Goal: Information Seeking & Learning: Stay updated

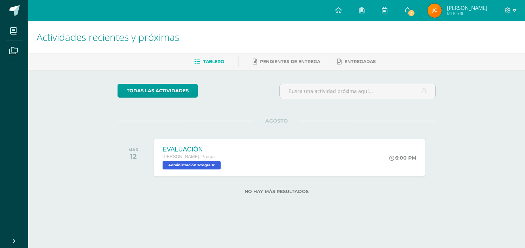
click at [415, 16] on span "3" at bounding box center [411, 13] width 8 height 8
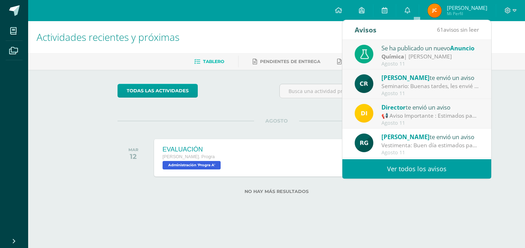
click at [445, 66] on div "Se ha publicado un nuevo Anuncio Química | Mirna Sajché Agosto 11" at bounding box center [416, 55] width 149 height 30
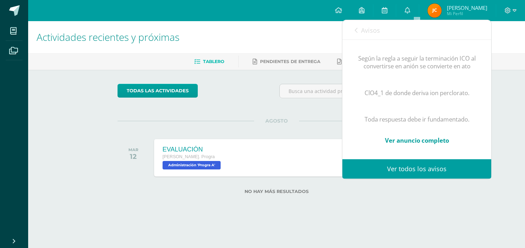
scroll to position [429, 0]
click at [359, 28] on link "Avisos" at bounding box center [366, 30] width 25 height 20
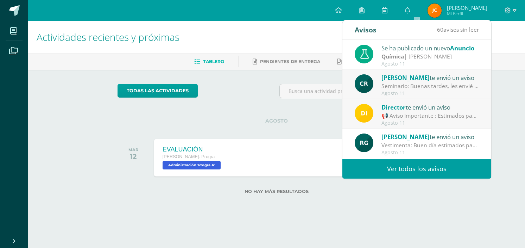
click at [409, 169] on link "Ver todos los avisos" at bounding box center [416, 168] width 149 height 19
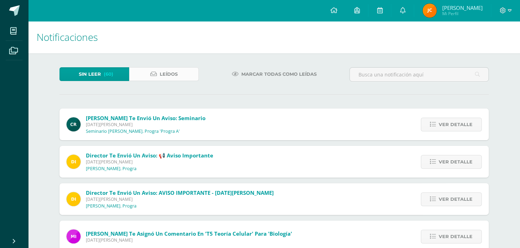
click at [178, 75] on link "Leídos" at bounding box center [164, 74] width 70 height 14
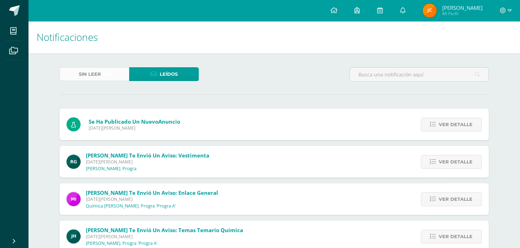
click at [100, 71] on span "Sin leer" at bounding box center [90, 74] width 22 height 13
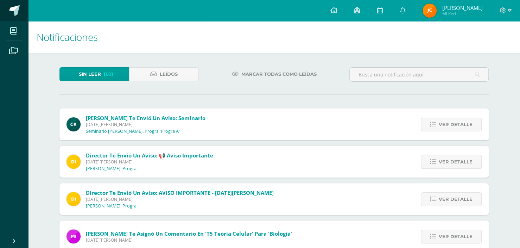
click at [5, 9] on link at bounding box center [14, 10] width 28 height 21
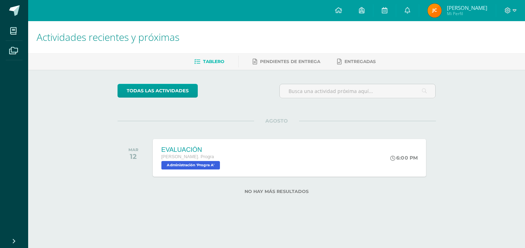
click at [178, 159] on span "[PERSON_NAME]. Progra" at bounding box center [187, 156] width 53 height 5
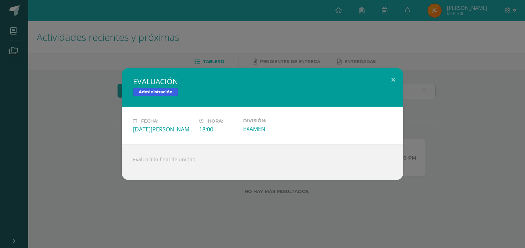
click at [110, 137] on div "EVALUACIÓN Administración Fecha: Martes 12 de Agosto Hora: 18:00 División: EXAM…" at bounding box center [262, 124] width 519 height 112
